Goal: Find specific page/section: Find specific page/section

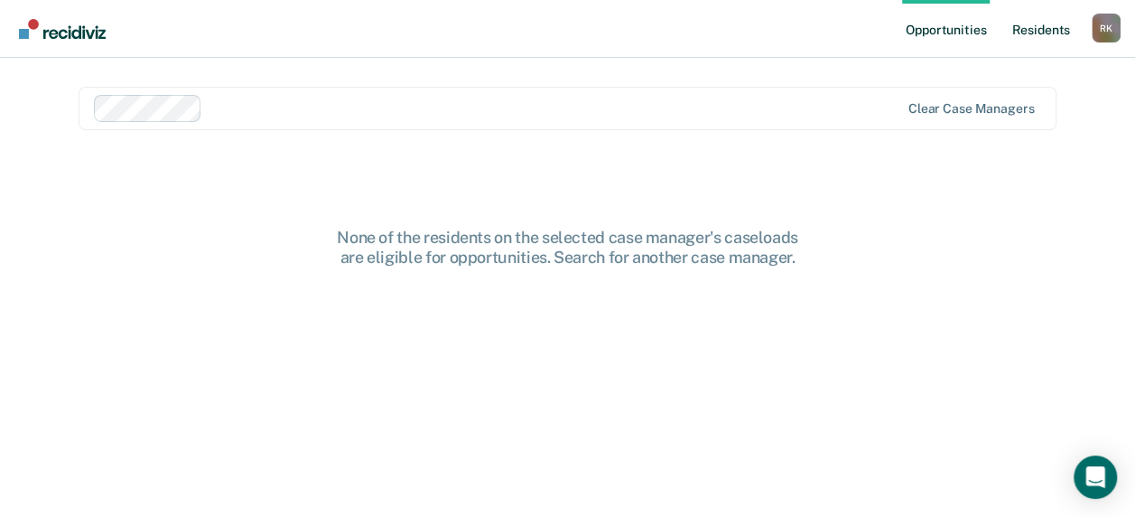
click at [1037, 27] on link "Resident s" at bounding box center [1041, 29] width 66 height 58
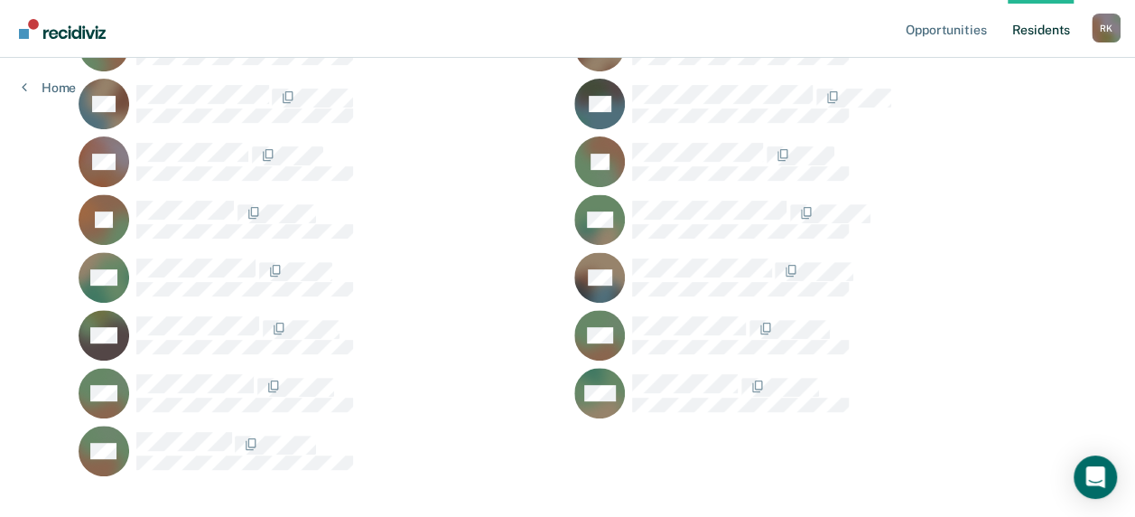
scroll to position [280, 0]
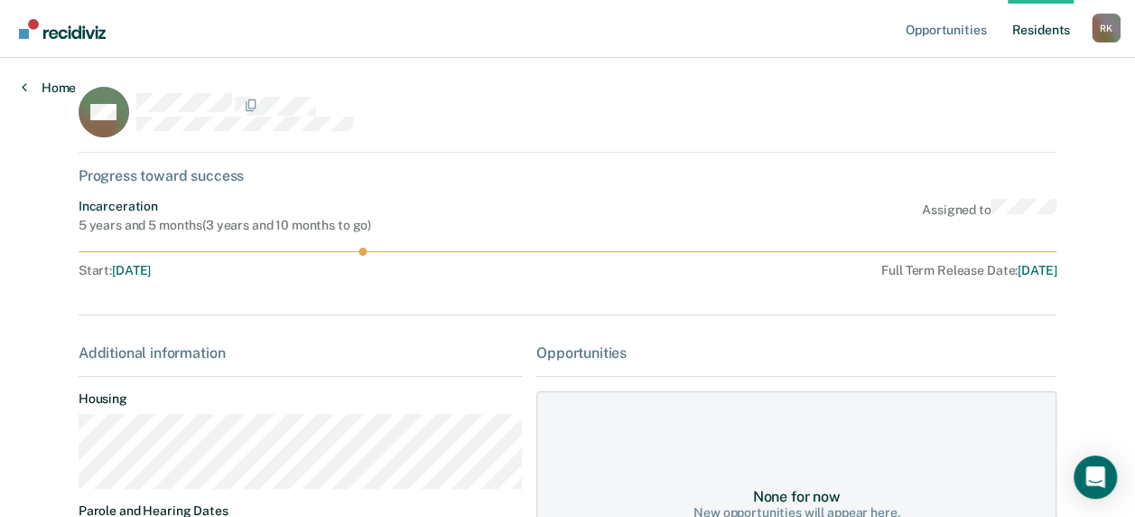
click at [59, 93] on link "Home" at bounding box center [49, 87] width 54 height 16
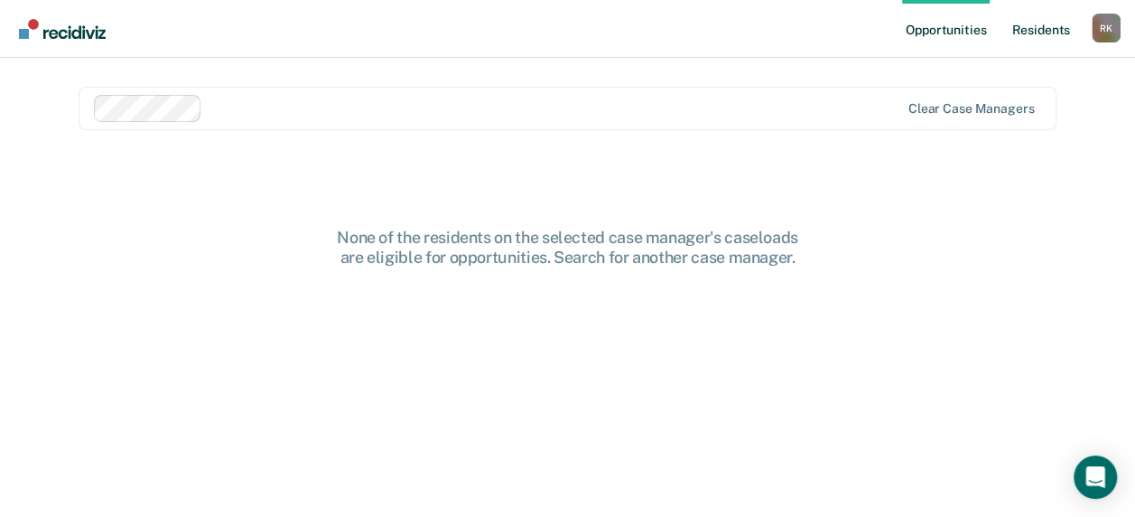
click at [1042, 39] on link "Resident s" at bounding box center [1041, 29] width 66 height 58
